Goal: Transaction & Acquisition: Purchase product/service

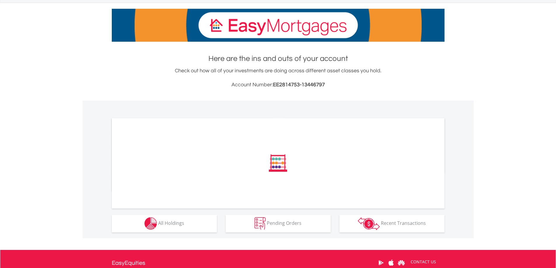
scroll to position [146, 0]
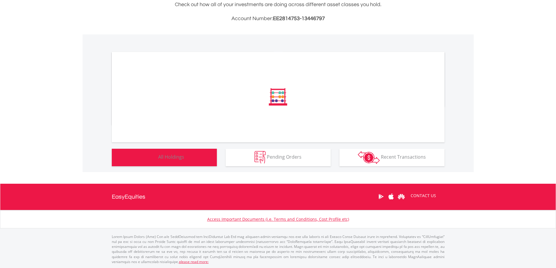
click at [168, 161] on button "Holdings All Holdings" at bounding box center [164, 158] width 105 height 18
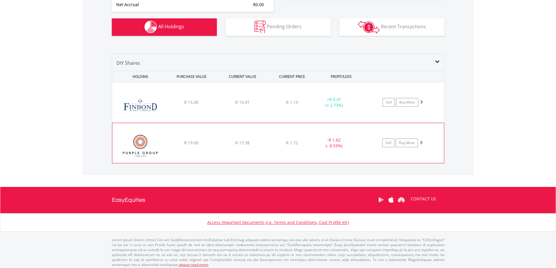
scroll to position [56, 111]
click at [385, 142] on link "Sell" at bounding box center [388, 143] width 12 height 9
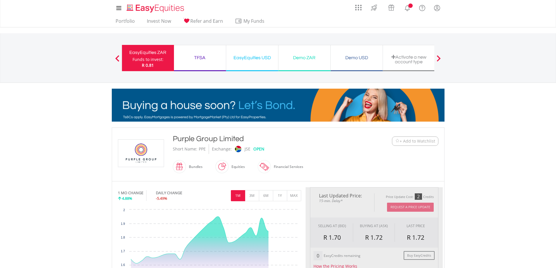
scroll to position [29, 0]
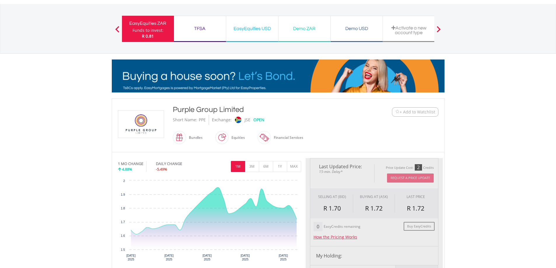
type input "*****"
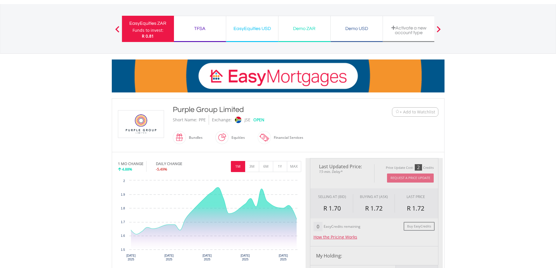
type input "******"
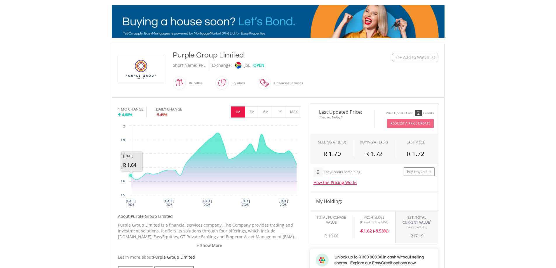
scroll to position [58, 0]
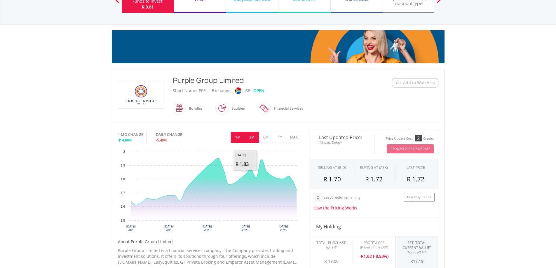
click at [253, 138] on button "3M" at bounding box center [252, 137] width 14 height 11
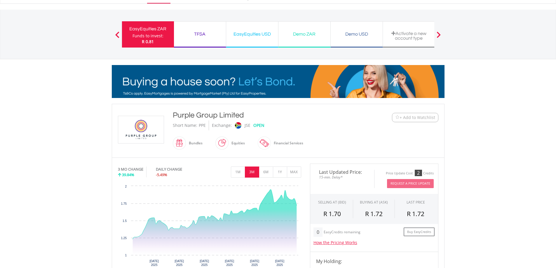
scroll to position [0, 0]
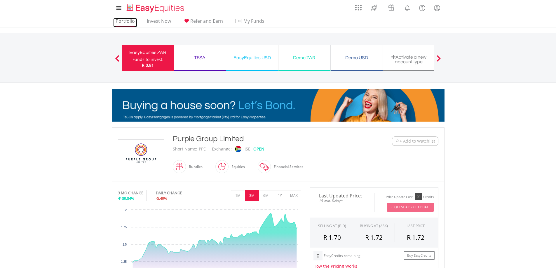
click at [127, 22] on link "Portfolio" at bounding box center [125, 22] width 24 height 9
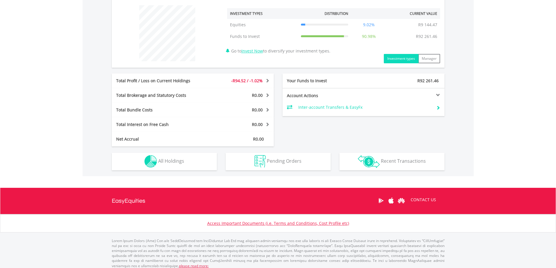
scroll to position [226, 0]
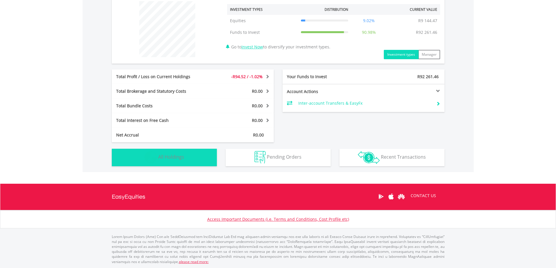
click at [175, 157] on span "All Holdings" at bounding box center [171, 157] width 26 height 6
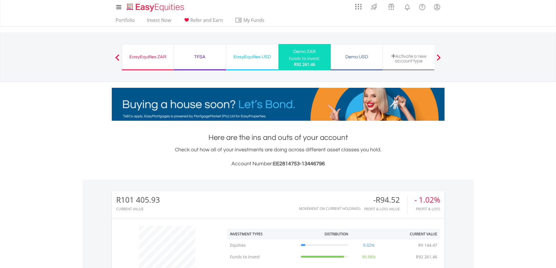
scroll to position [0, 0]
